Goal: Information Seeking & Learning: Understand process/instructions

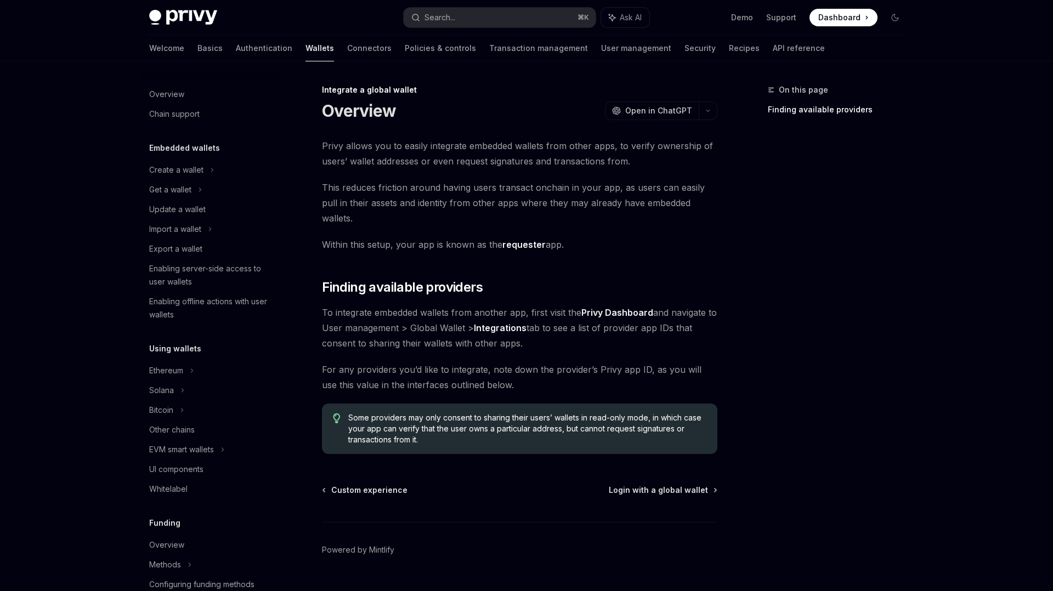
scroll to position [496, 0]
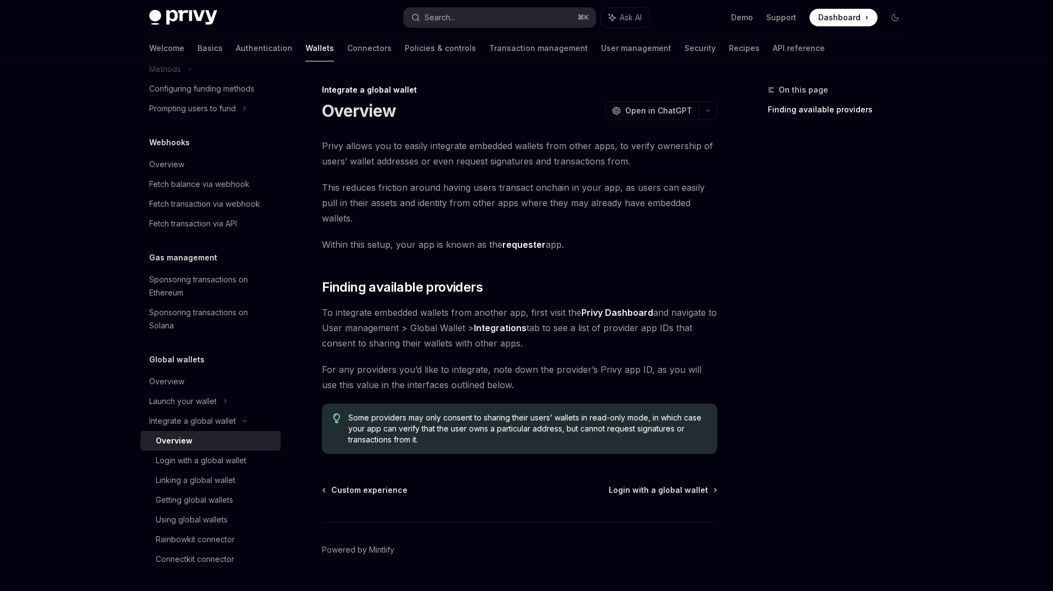
click at [408, 150] on span "Privy allows you to easily integrate embedded wallets from other apps, to verif…" at bounding box center [520, 153] width 396 height 31
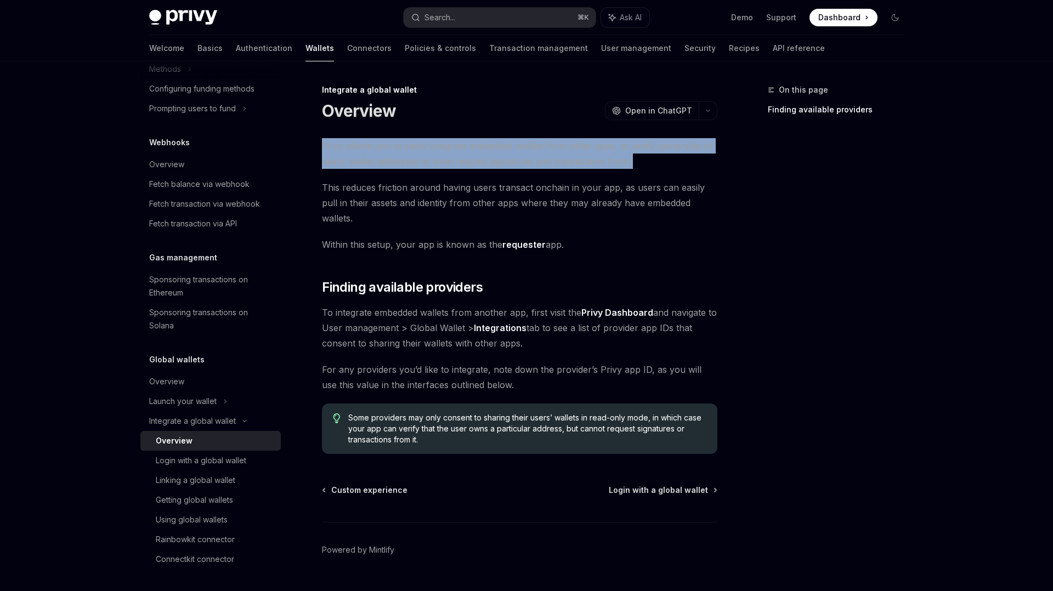
click at [408, 150] on span "Privy allows you to easily integrate embedded wallets from other apps, to verif…" at bounding box center [520, 153] width 396 height 31
click at [401, 125] on div at bounding box center [401, 125] width 0 height 0
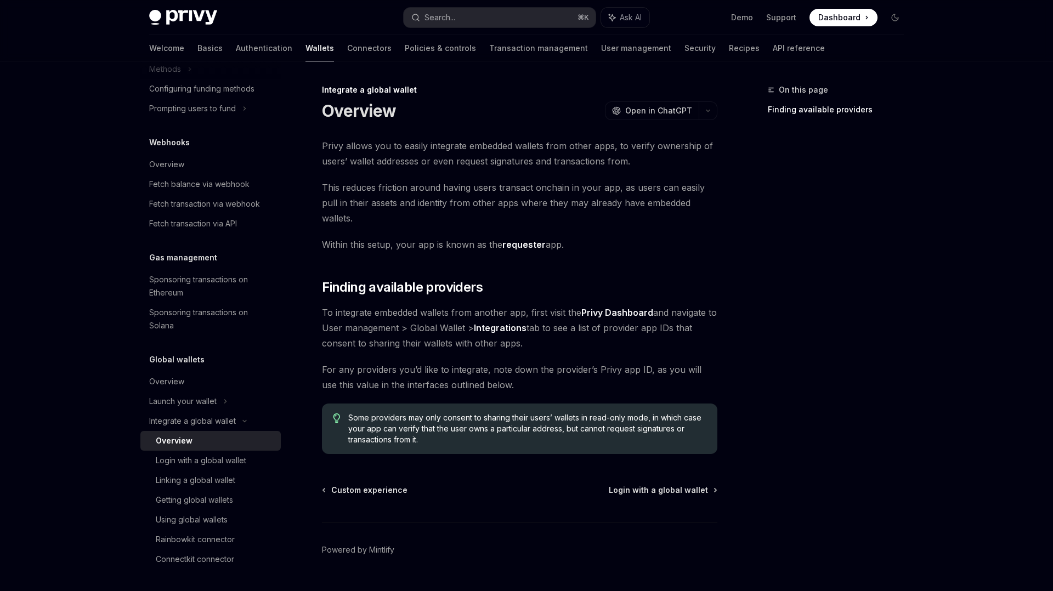
click at [359, 262] on div "Privy allows you to easily integrate embedded wallets from other apps, to verif…" at bounding box center [520, 296] width 396 height 316
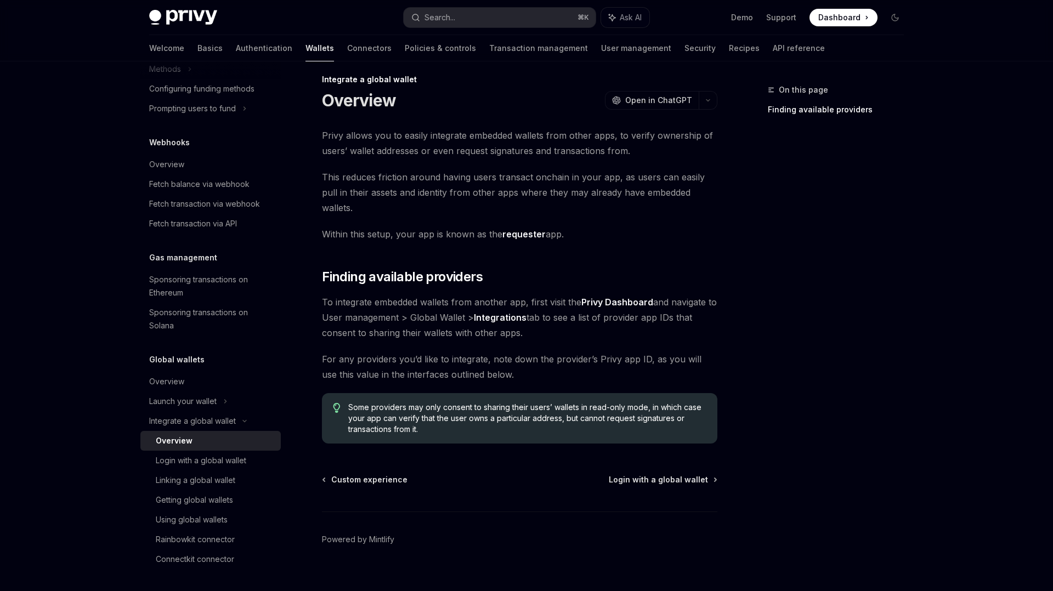
click at [825, 19] on span "Dashboard" at bounding box center [840, 17] width 42 height 11
click at [347, 48] on link "Connectors" at bounding box center [369, 48] width 44 height 26
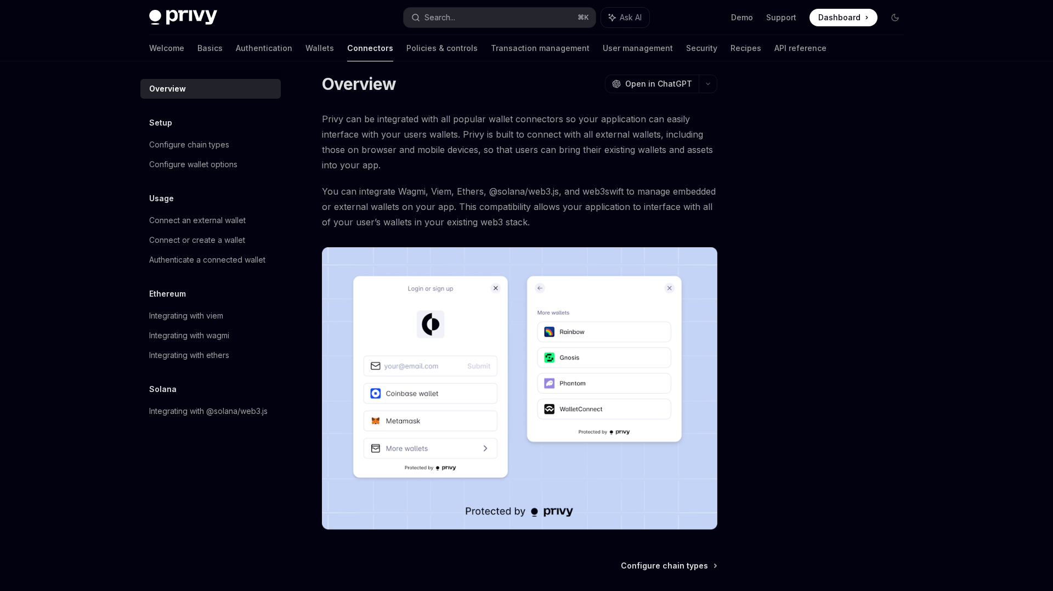
click at [619, 374] on img at bounding box center [520, 388] width 396 height 283
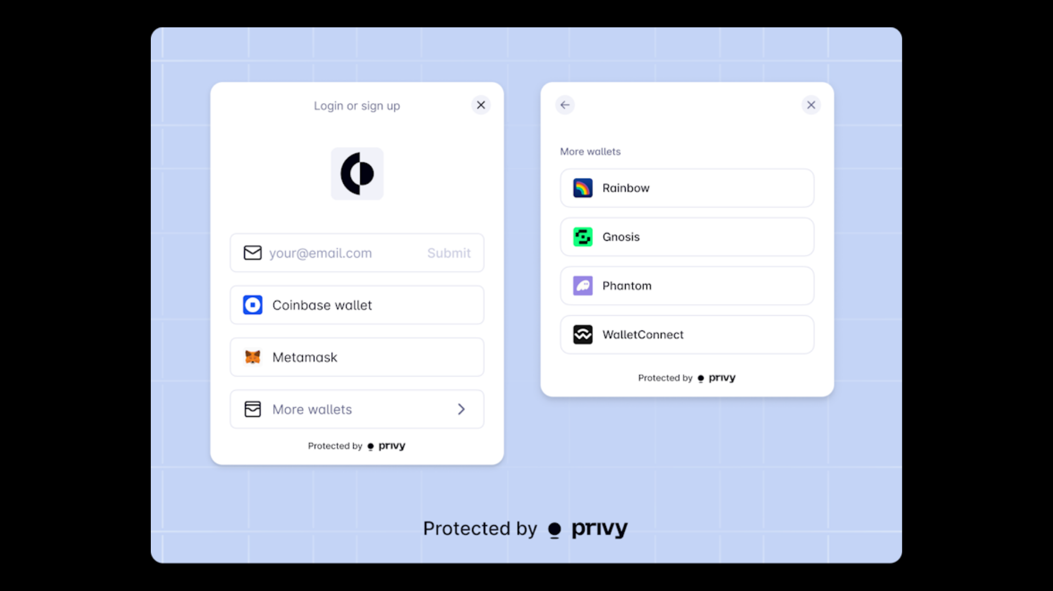
click at [588, 318] on img at bounding box center [527, 295] width 752 height 537
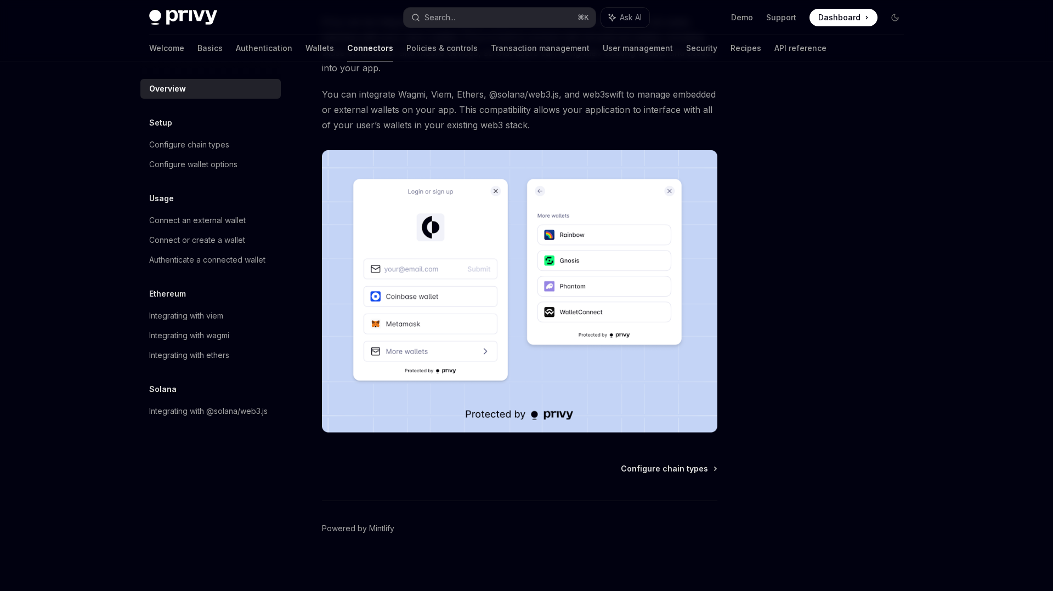
scroll to position [112, 0]
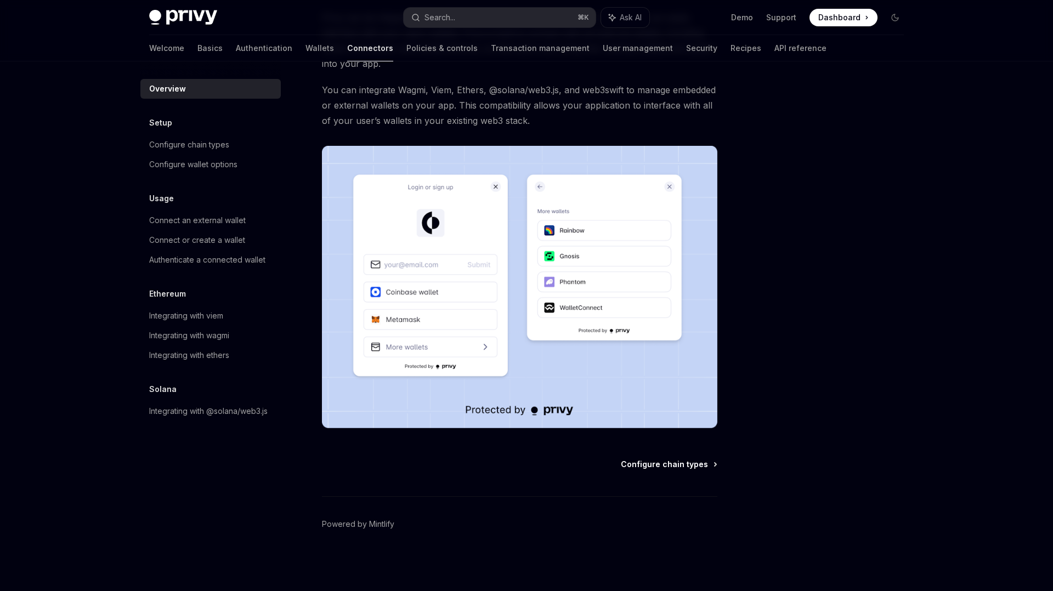
click at [693, 466] on span "Configure chain types" at bounding box center [664, 464] width 87 height 11
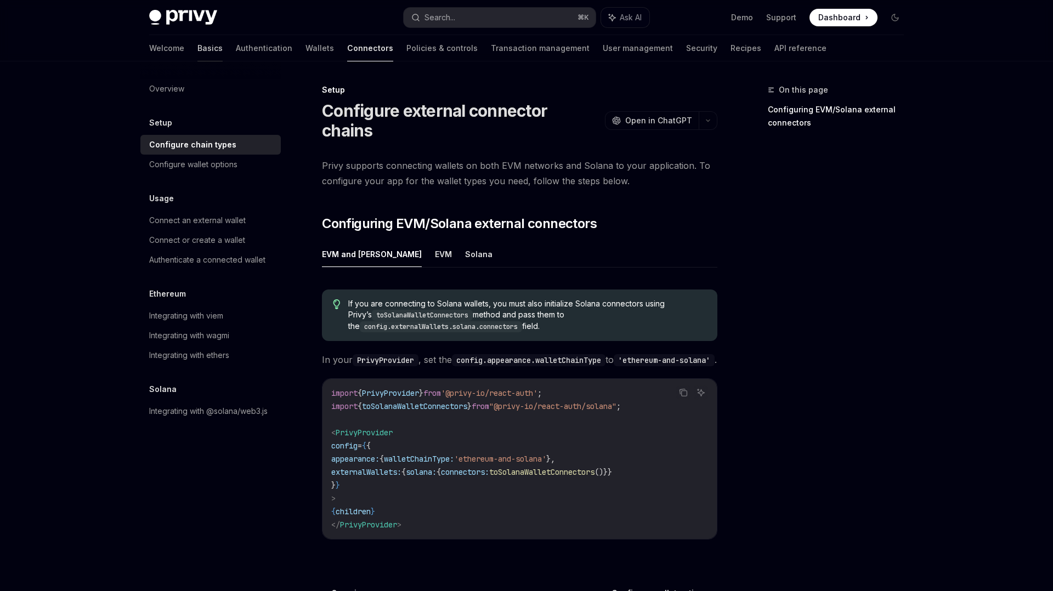
click at [198, 46] on link "Basics" at bounding box center [210, 48] width 25 height 26
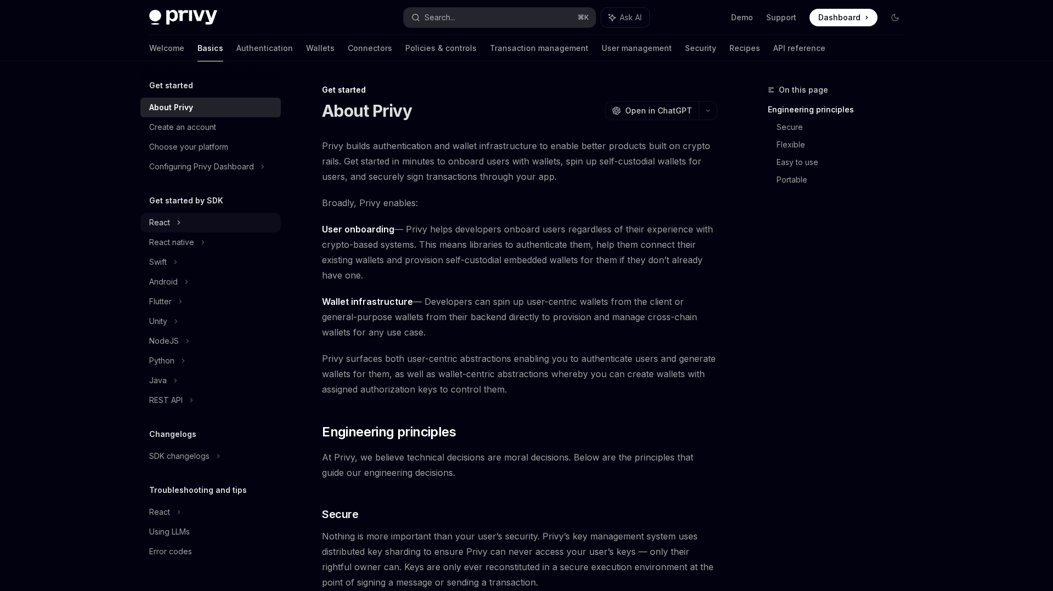
click at [162, 224] on div "React" at bounding box center [159, 222] width 21 height 13
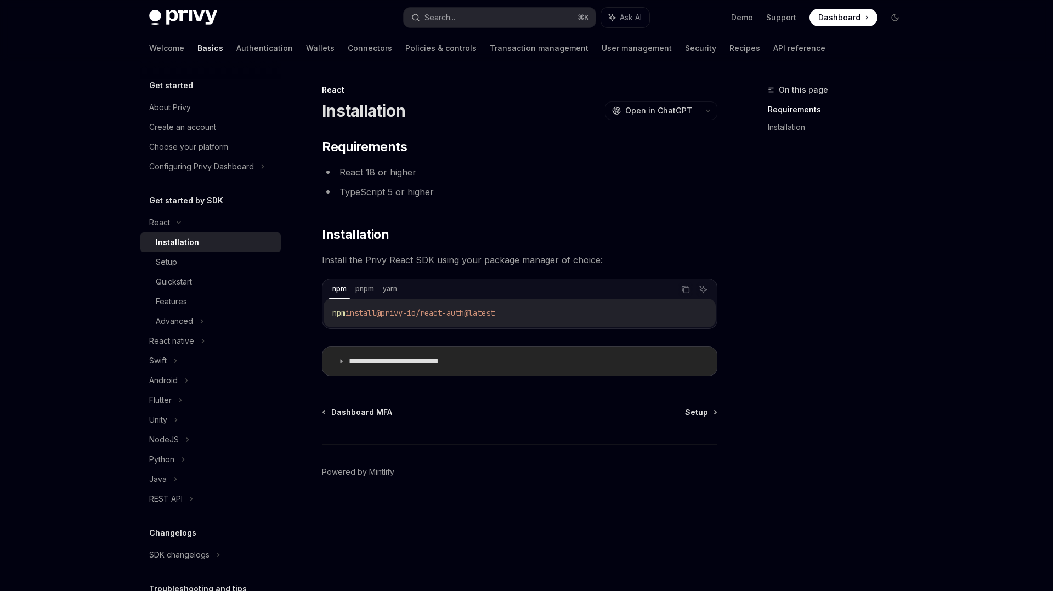
click at [471, 361] on p "**********" at bounding box center [411, 361] width 124 height 11
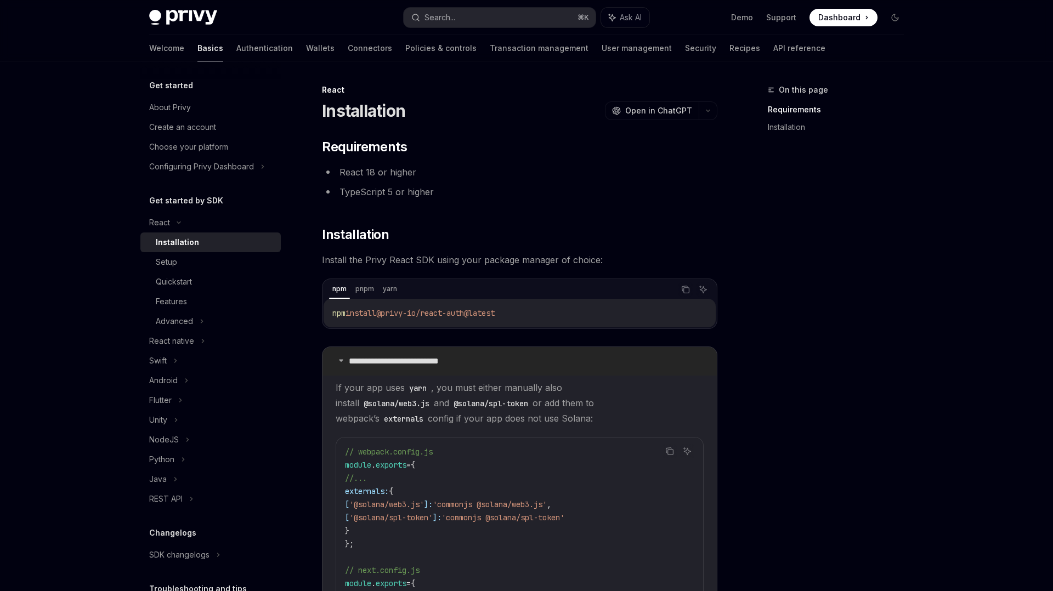
click at [471, 361] on p "**********" at bounding box center [411, 361] width 124 height 11
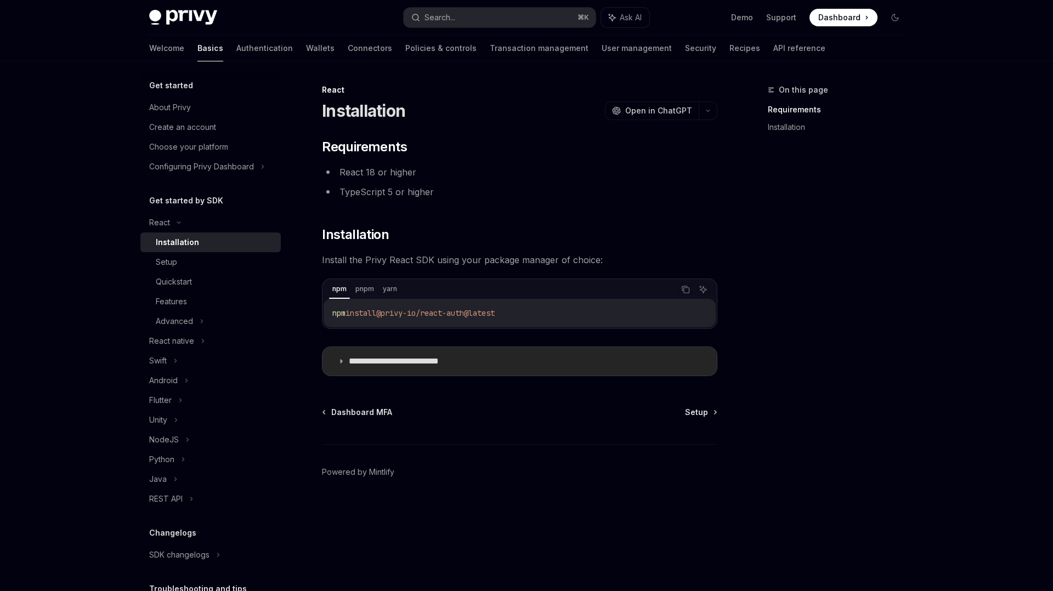
click at [471, 361] on p "**********" at bounding box center [411, 361] width 124 height 11
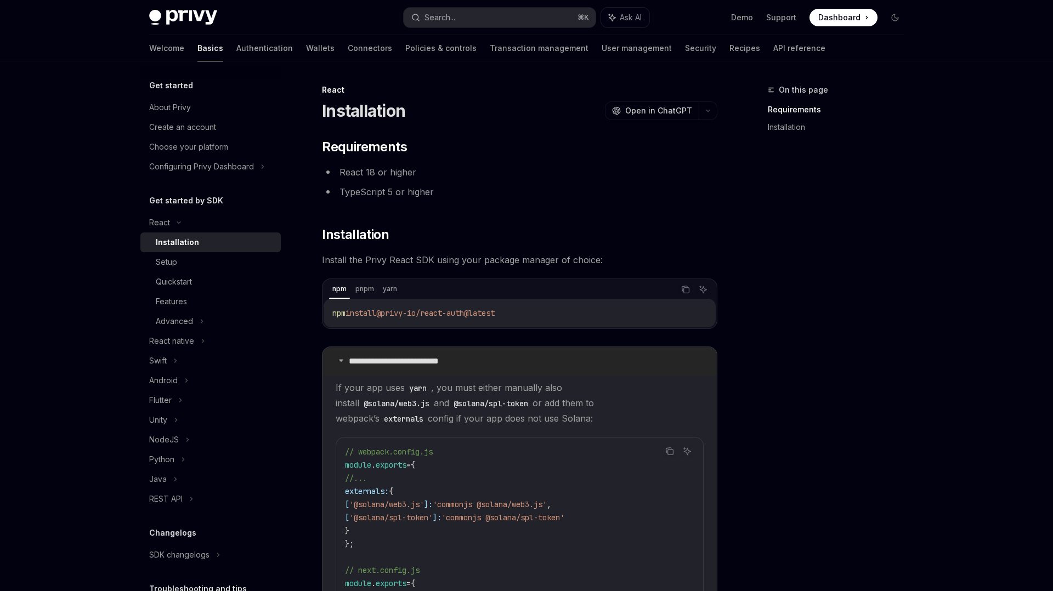
click at [471, 361] on p "**********" at bounding box center [411, 361] width 124 height 11
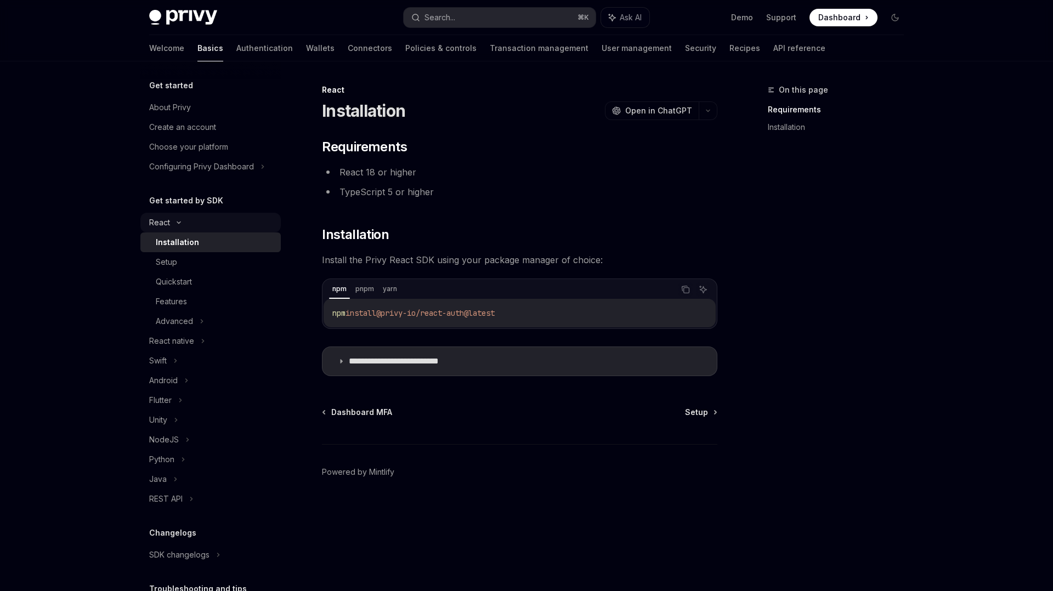
click at [181, 221] on icon at bounding box center [178, 223] width 13 height 4
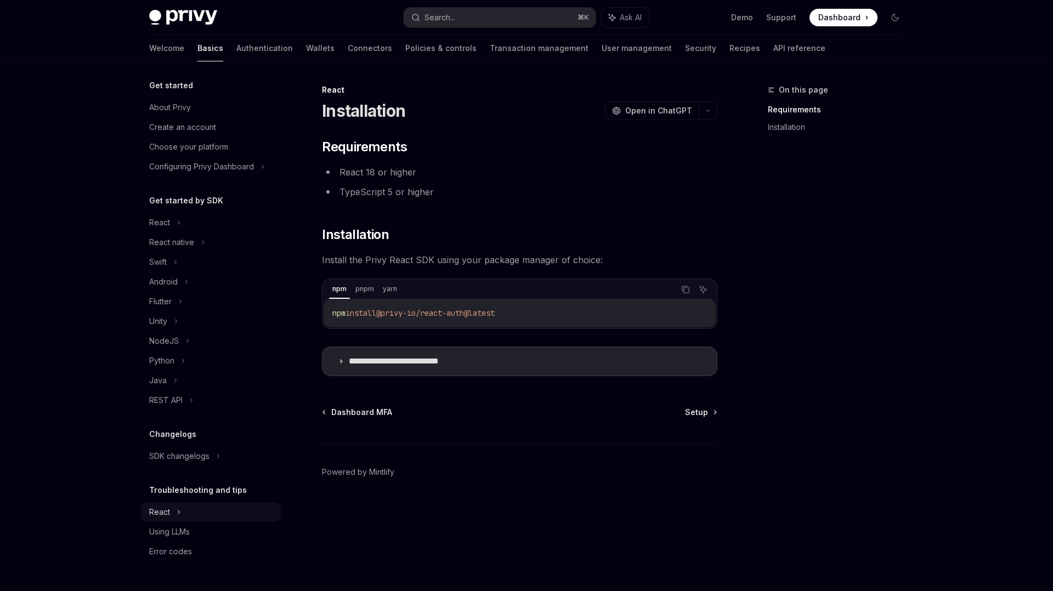
click at [184, 233] on div "React" at bounding box center [210, 223] width 140 height 20
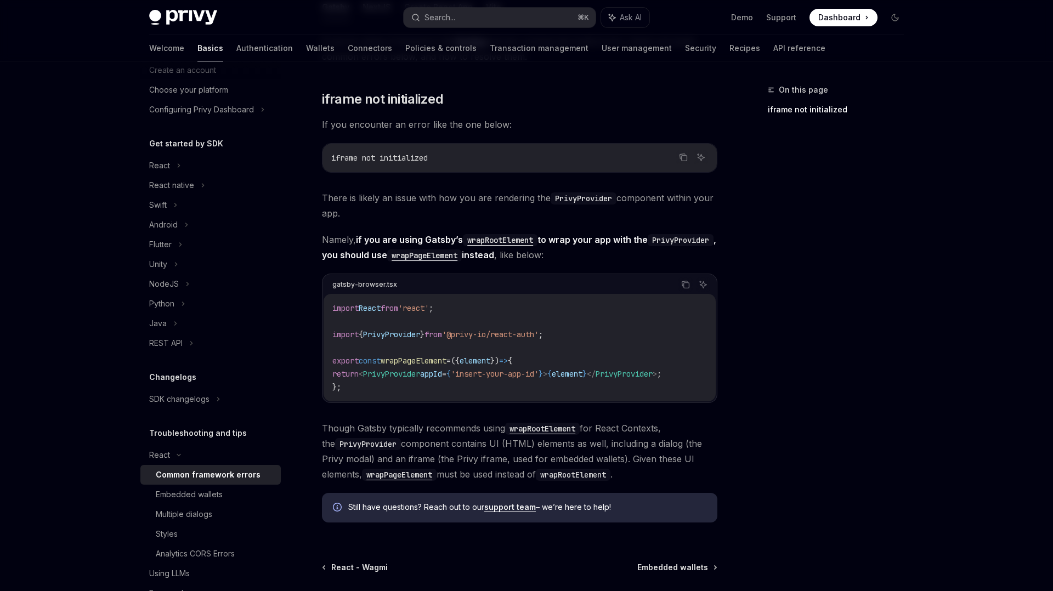
scroll to position [187, 0]
click at [180, 453] on icon at bounding box center [178, 455] width 13 height 4
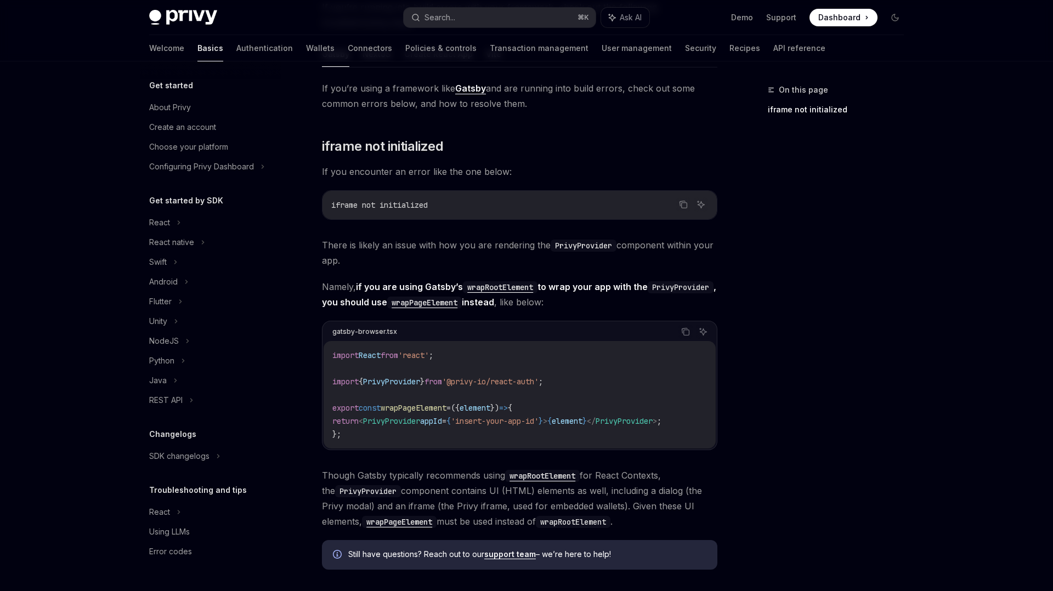
scroll to position [136, 0]
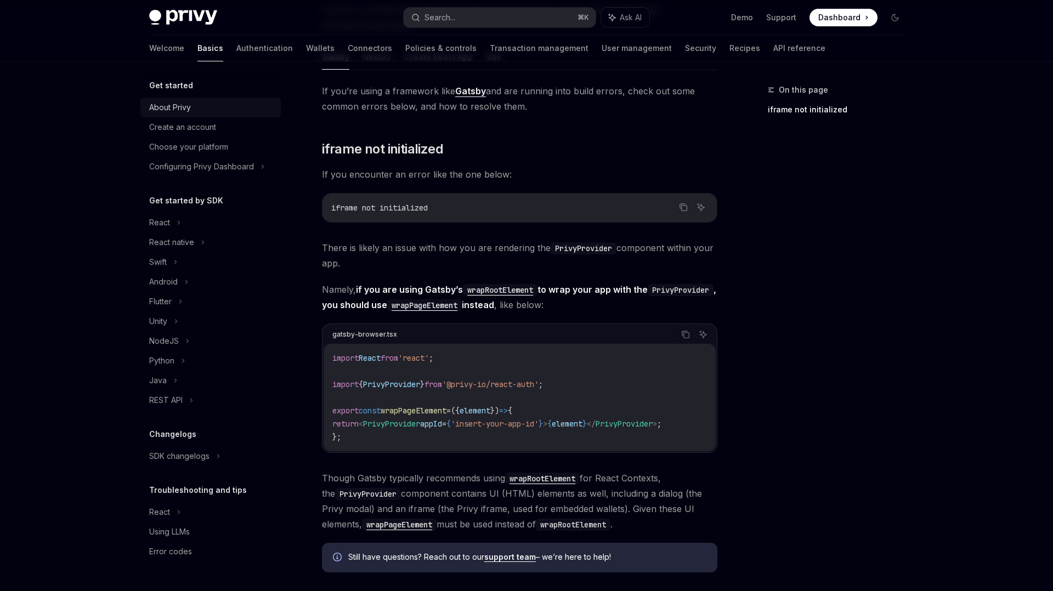
click at [192, 106] on div "About Privy" at bounding box center [211, 107] width 125 height 13
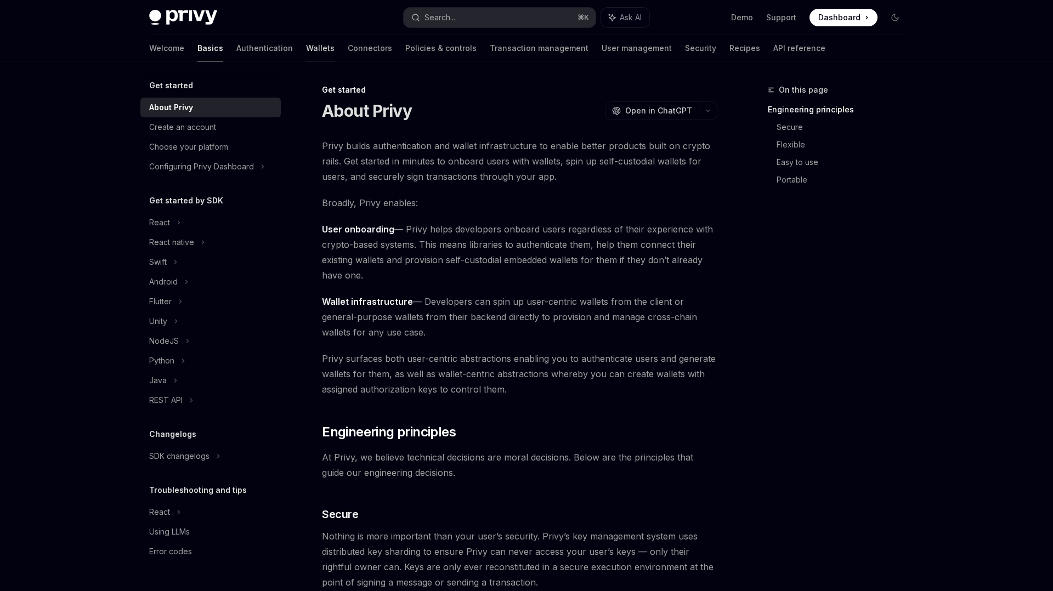
click at [306, 52] on link "Wallets" at bounding box center [320, 48] width 29 height 26
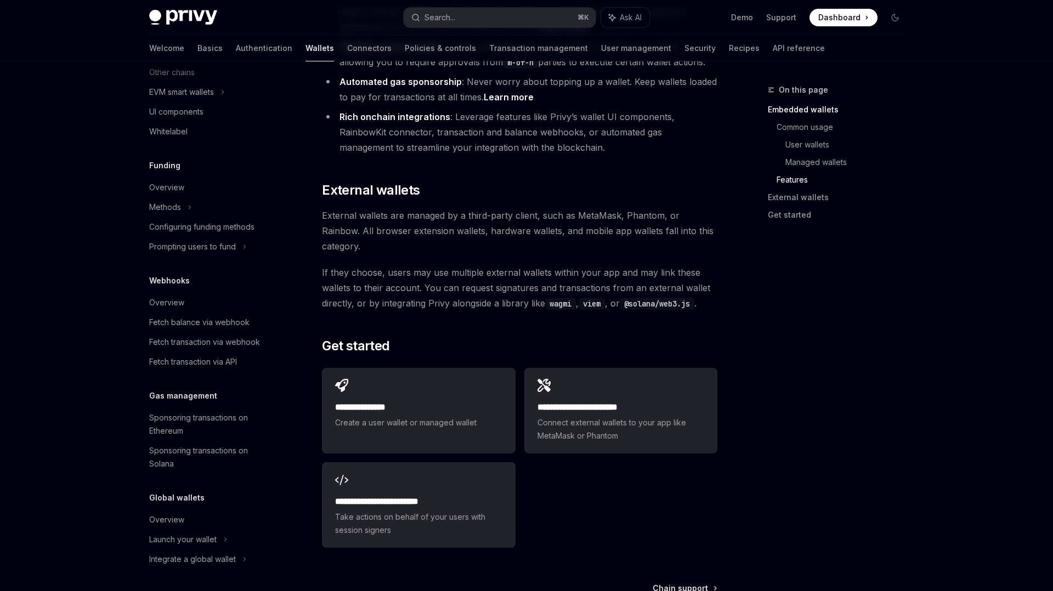
scroll to position [1539, 0]
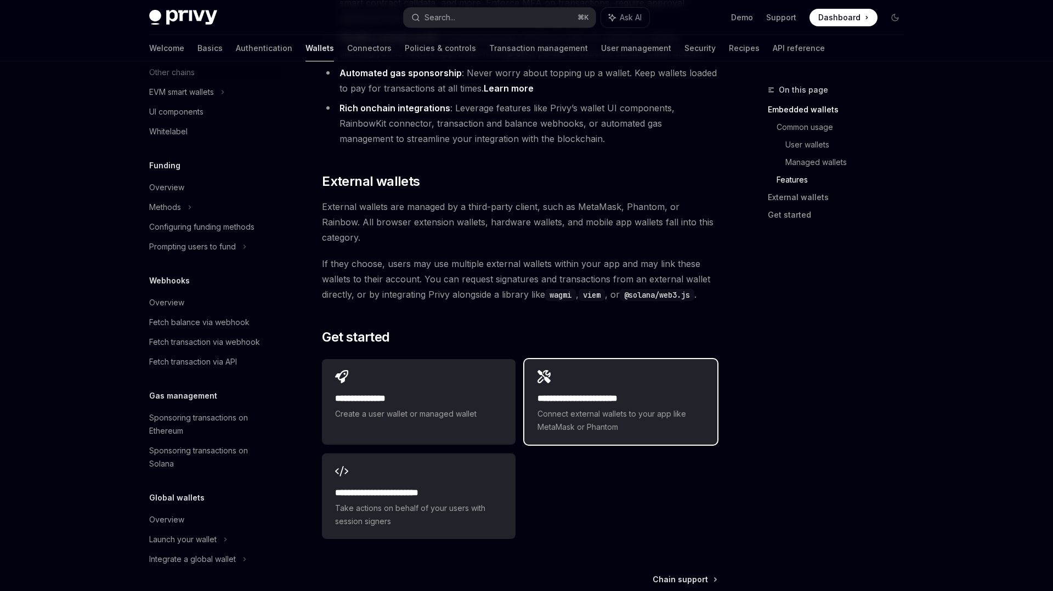
click at [590, 408] on span "Connect external wallets to your app like MetaMask or Phantom" at bounding box center [621, 421] width 167 height 26
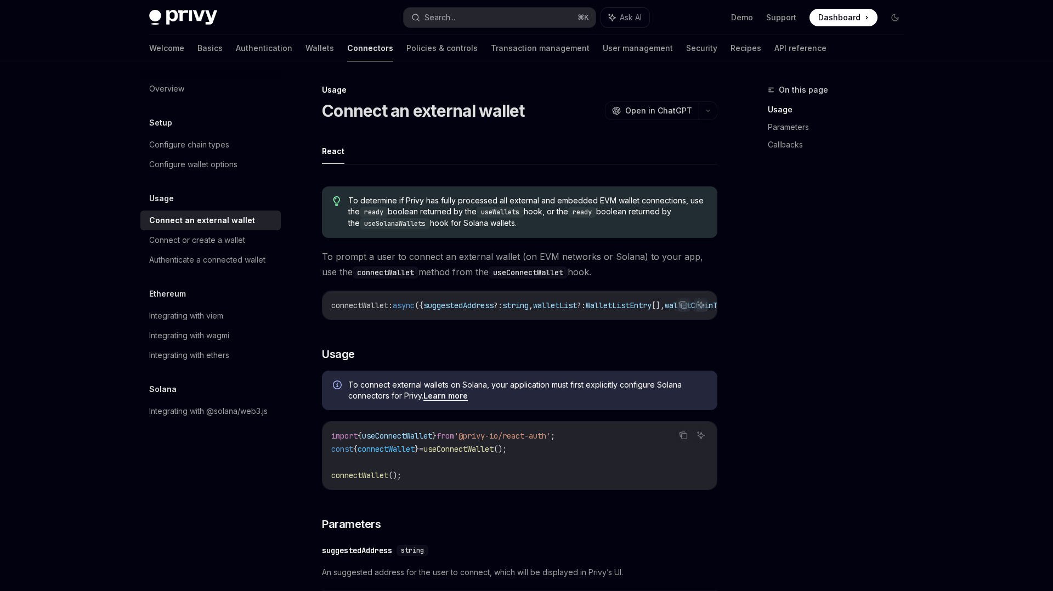
scroll to position [38, 0]
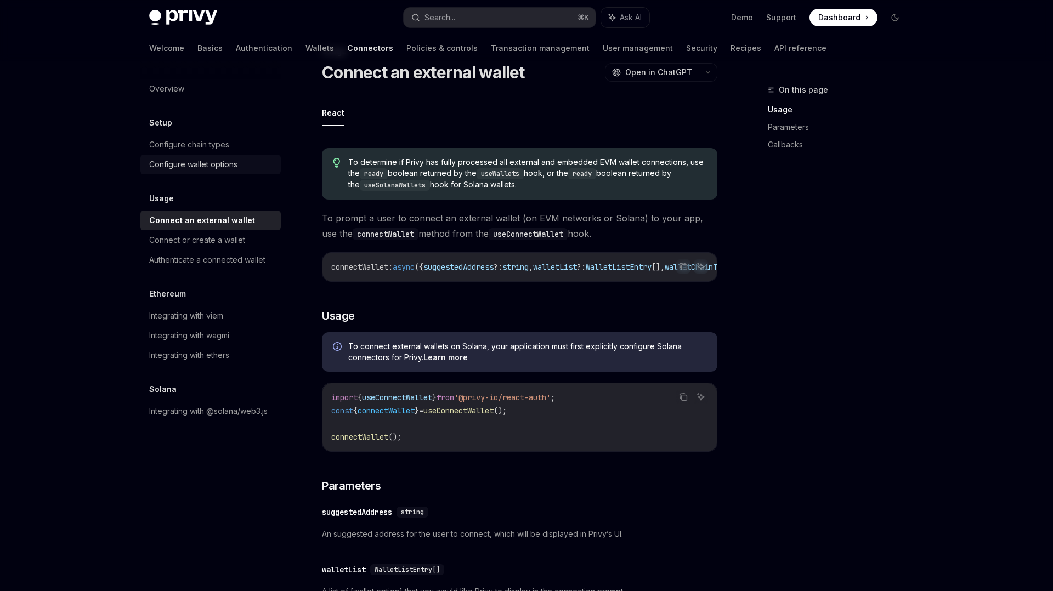
click at [214, 164] on div "Configure wallet options" at bounding box center [193, 164] width 88 height 13
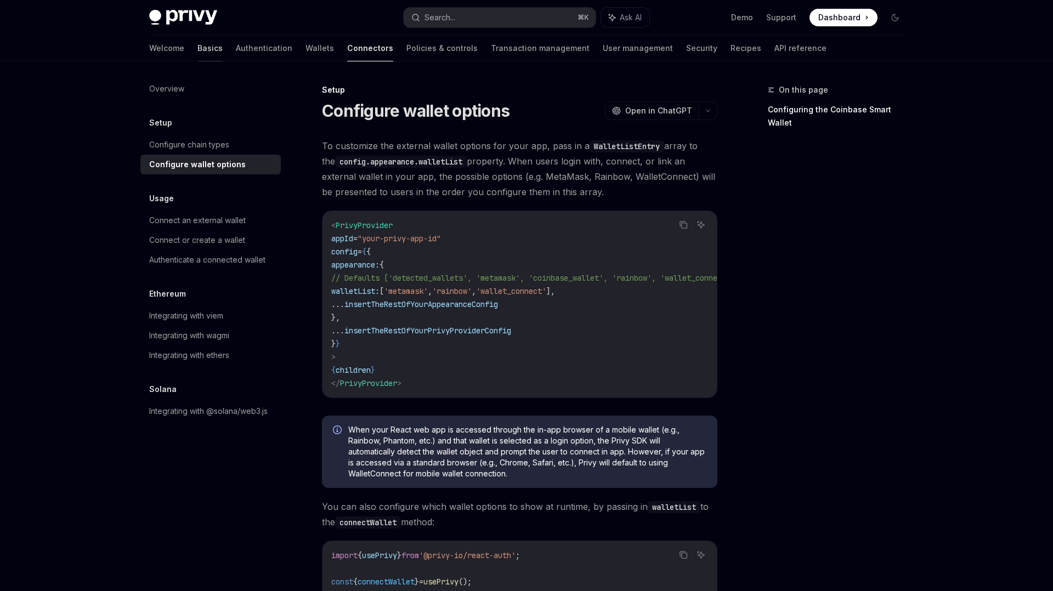
click at [198, 50] on link "Basics" at bounding box center [210, 48] width 25 height 26
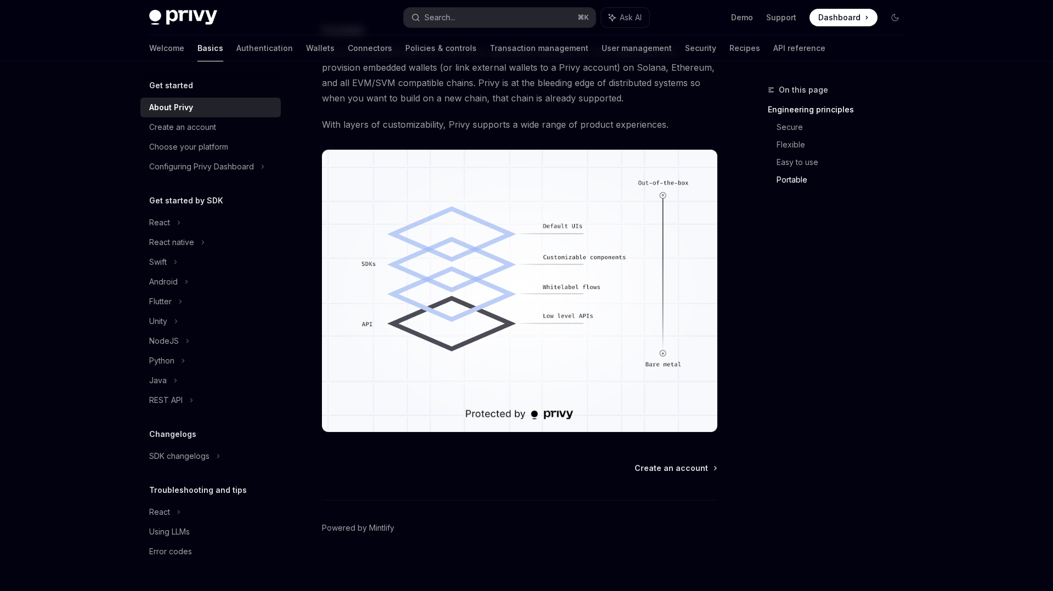
scroll to position [844, 0]
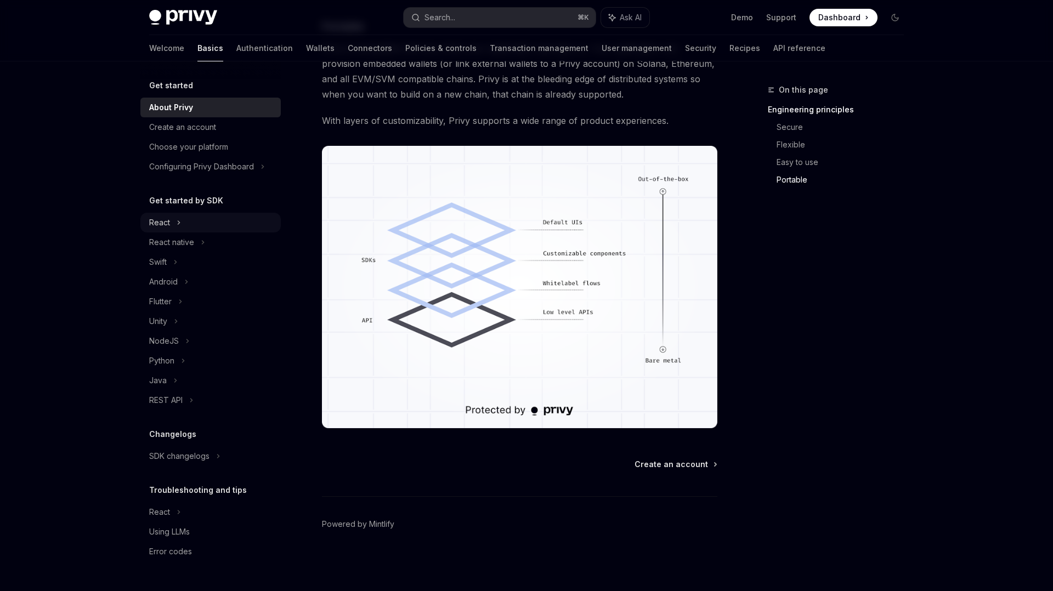
click at [162, 217] on div "React" at bounding box center [159, 222] width 21 height 13
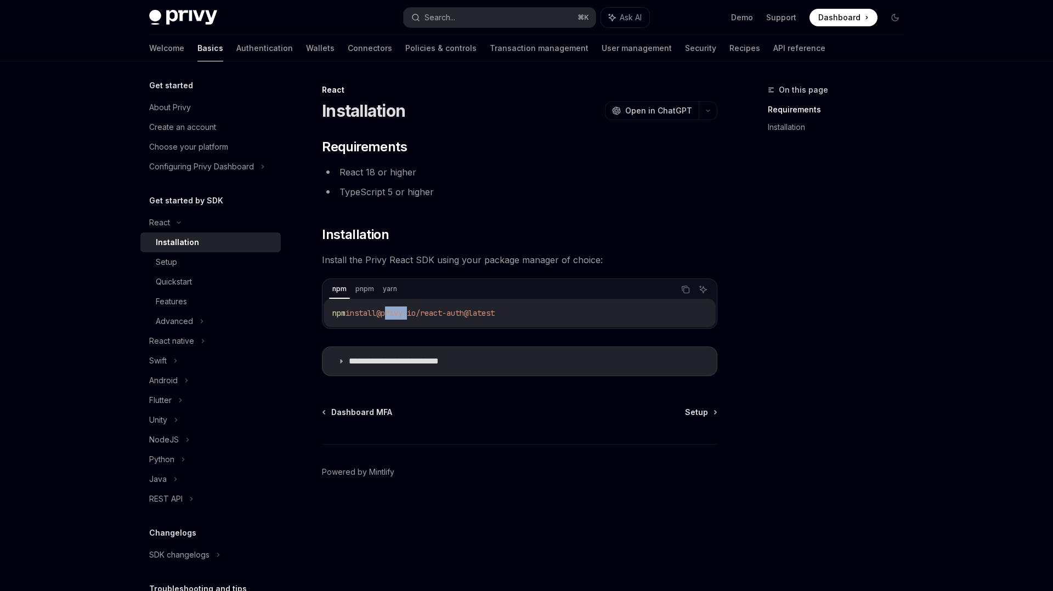
drag, startPoint x: 393, startPoint y: 313, endPoint x: 417, endPoint y: 313, distance: 24.1
click at [417, 313] on span "@privy-io/react-auth@latest" at bounding box center [435, 313] width 119 height 10
click at [363, 260] on span "Install the Privy React SDK using your package manager of choice:" at bounding box center [520, 259] width 396 height 15
click at [374, 257] on span "Install the Privy React SDK using your package manager of choice:" at bounding box center [520, 259] width 396 height 15
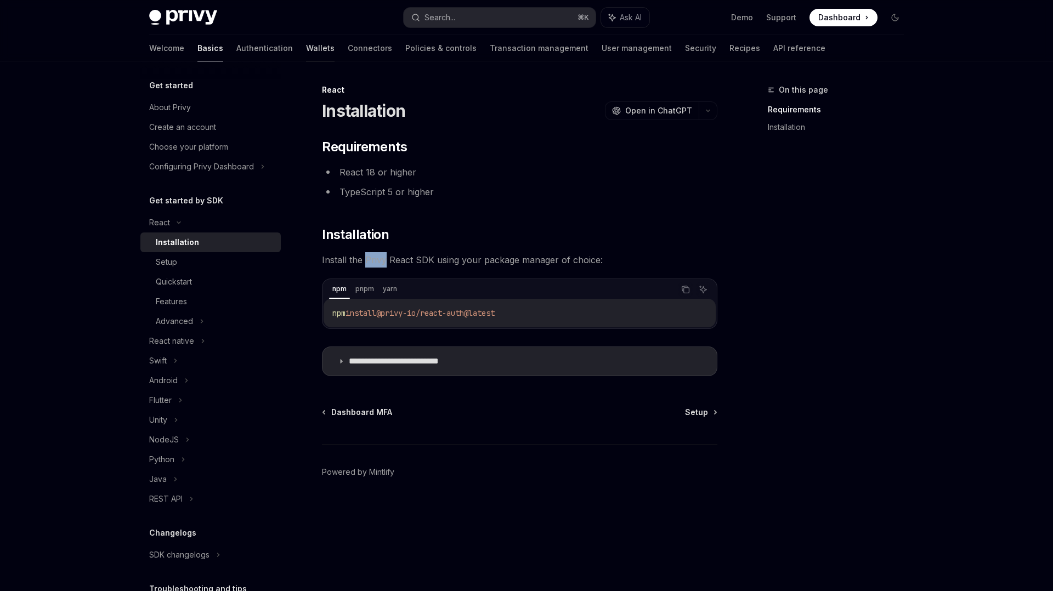
click at [306, 48] on link "Wallets" at bounding box center [320, 48] width 29 height 26
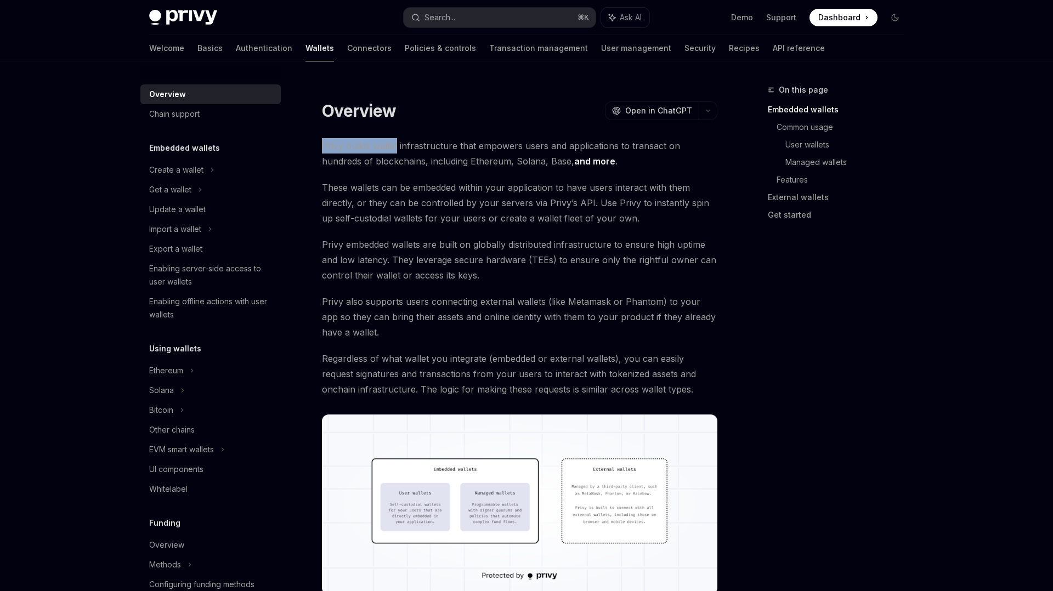
drag, startPoint x: 398, startPoint y: 146, endPoint x: 324, endPoint y: 144, distance: 74.1
click at [324, 144] on span "Privy builds wallet infrastructure that empowers users and applications to tran…" at bounding box center [520, 153] width 396 height 31
copy span "Privy builds wallet"
click at [178, 231] on div "Import a wallet" at bounding box center [175, 229] width 52 height 13
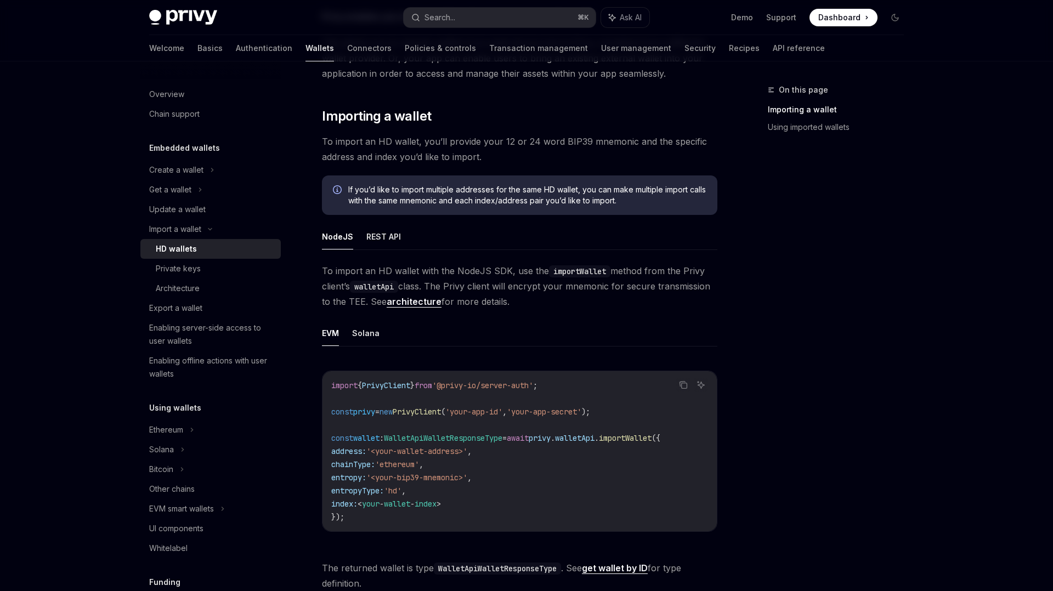
scroll to position [170, 0]
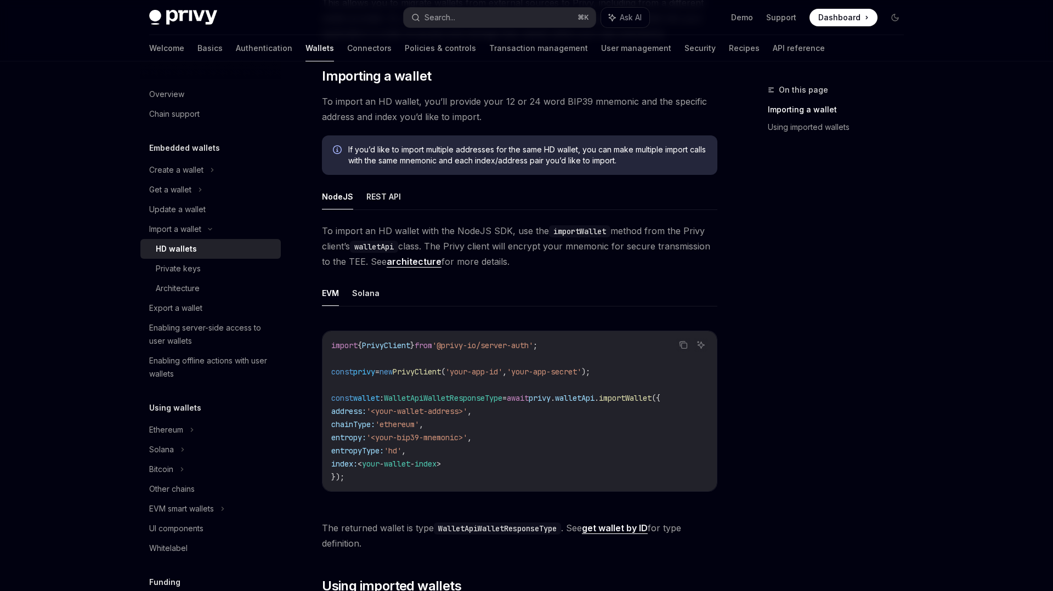
click at [370, 370] on span "privy" at bounding box center [364, 372] width 22 height 10
copy span "privy"
click at [347, 48] on link "Connectors" at bounding box center [369, 48] width 44 height 26
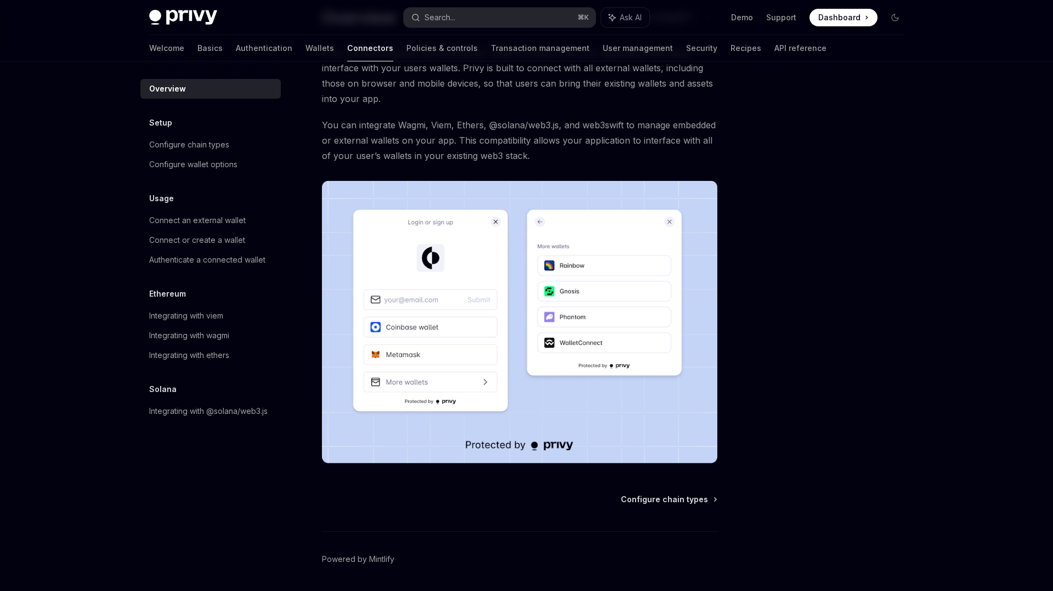
scroll to position [112, 0]
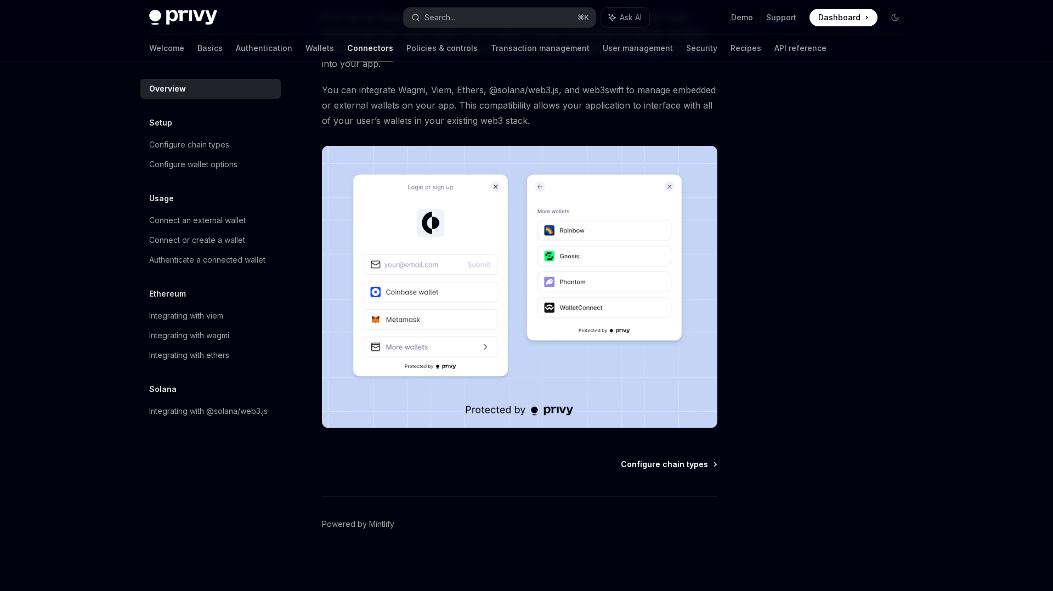
click at [674, 465] on span "Configure chain types" at bounding box center [664, 464] width 87 height 11
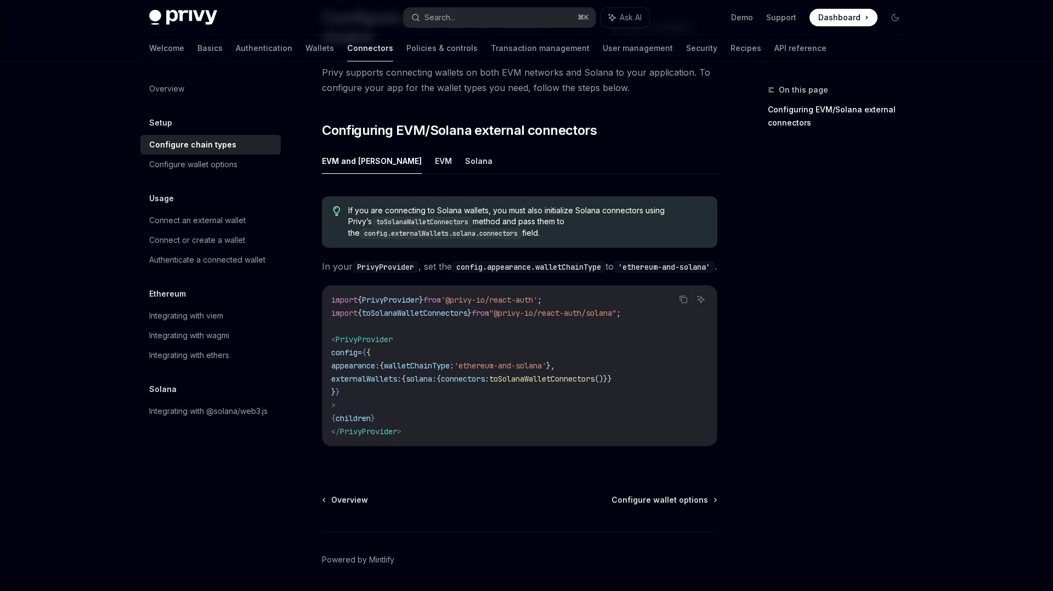
scroll to position [124, 0]
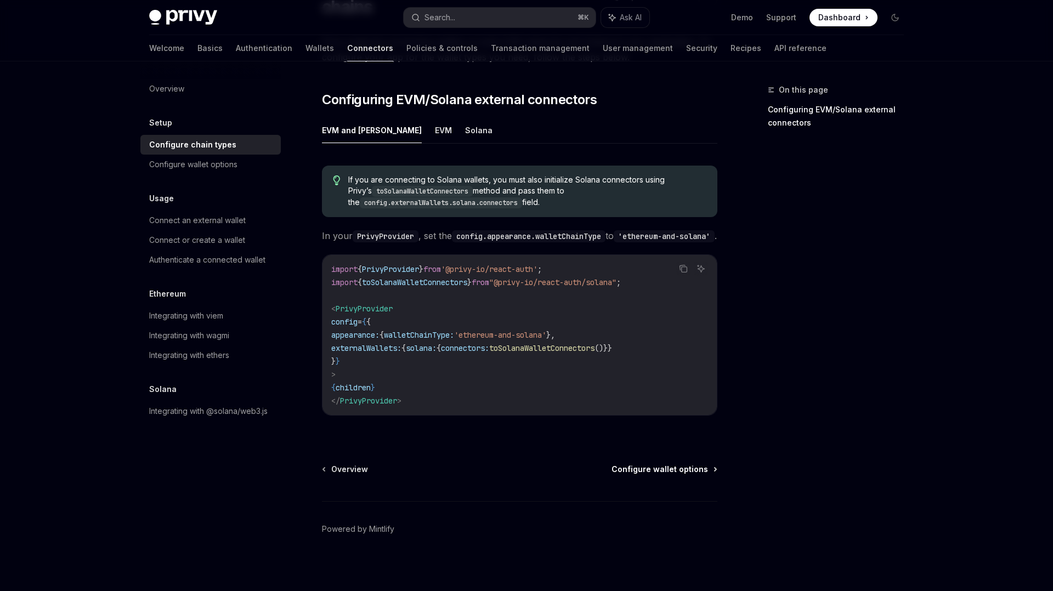
click at [669, 465] on span "Configure wallet options" at bounding box center [660, 469] width 97 height 11
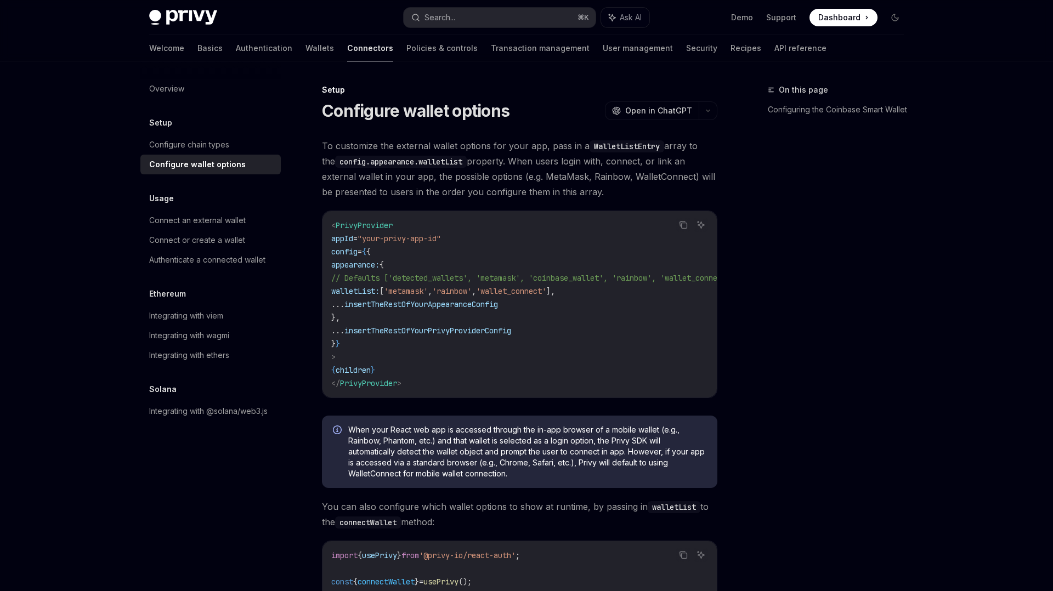
type textarea "*"
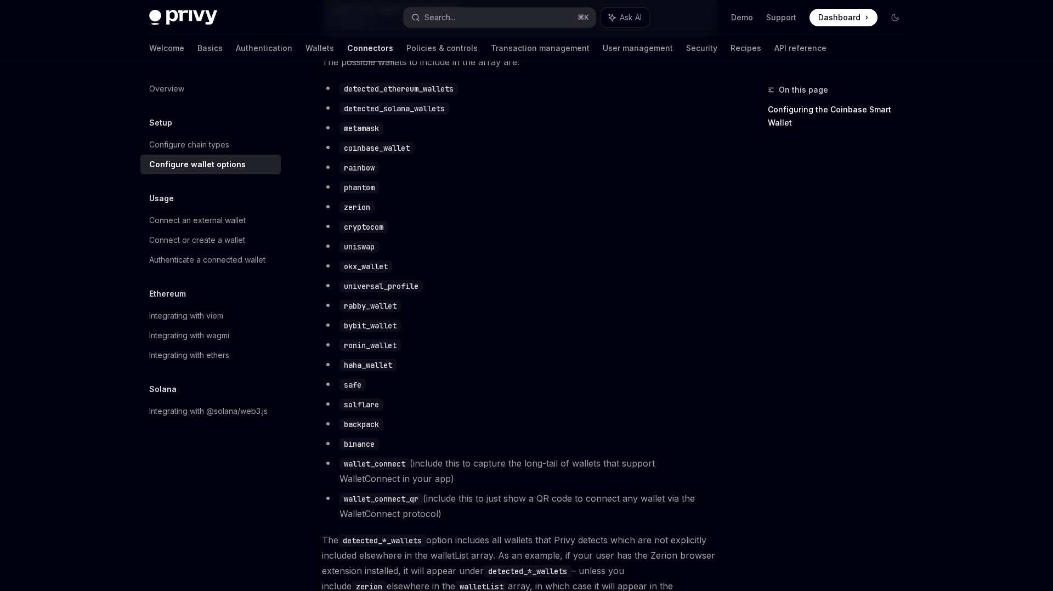
scroll to position [510, 0]
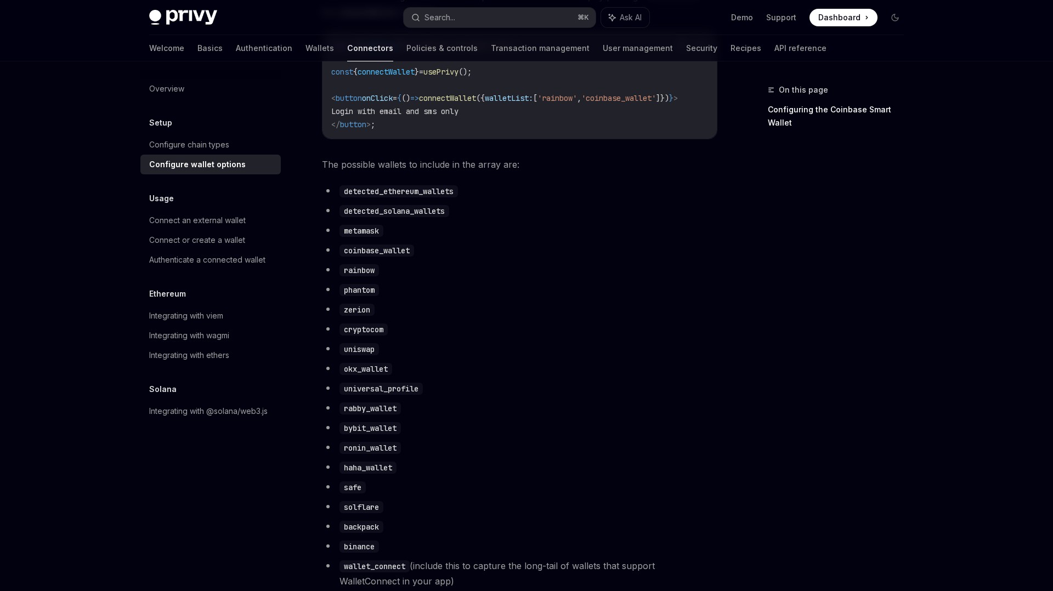
click at [437, 172] on span "The possible wallets to include in the array are:" at bounding box center [520, 164] width 396 height 15
click at [430, 179] on div at bounding box center [430, 179] width 0 height 0
click at [466, 168] on span "The possible wallets to include in the array are:" at bounding box center [520, 164] width 396 height 15
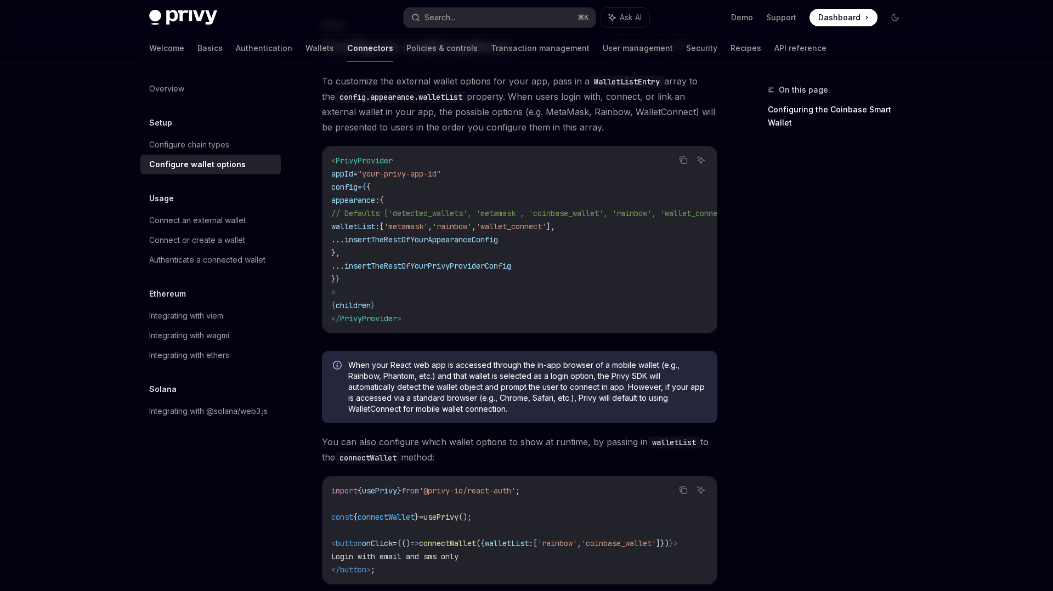
scroll to position [55, 0]
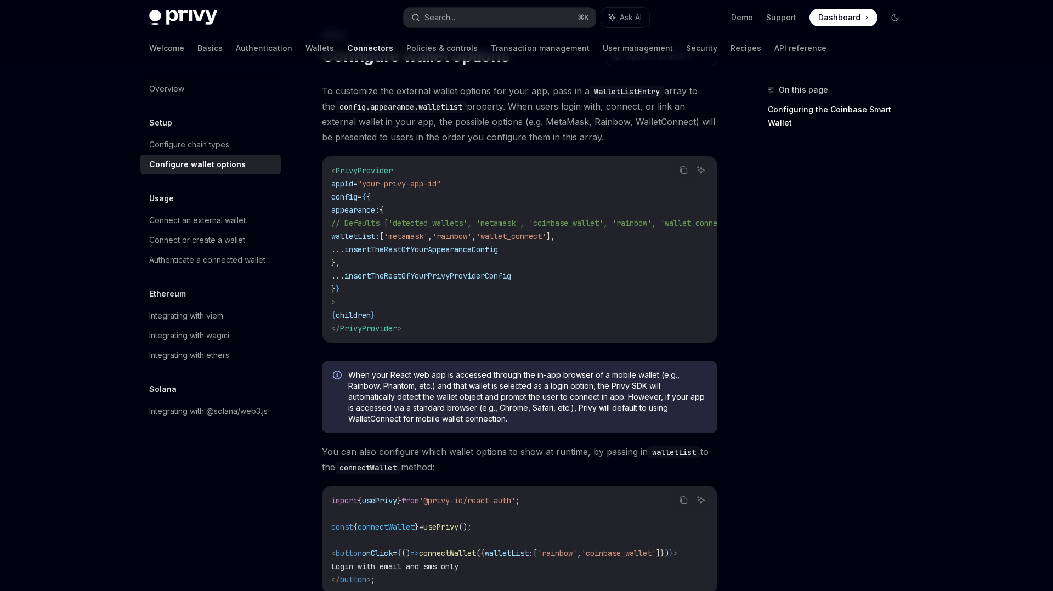
click at [373, 171] on span "PrivyProvider" at bounding box center [364, 171] width 57 height 10
copy span "PrivyProvider"
